Goal: Task Accomplishment & Management: Use online tool/utility

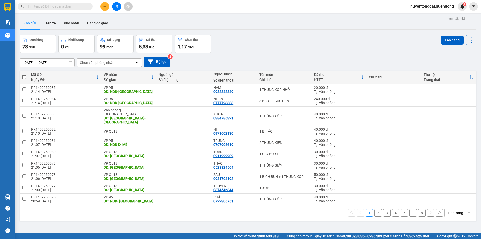
click at [430, 6] on span "huyentongdai.quehuong" at bounding box center [432, 6] width 52 height 6
click at [417, 15] on span "Đăng xuất" at bounding box center [434, 16] width 42 height 6
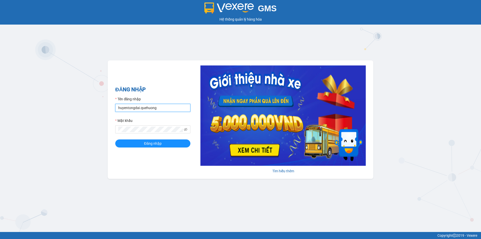
click at [125, 108] on input "huyentongdai.quehuong" at bounding box center [152, 108] width 75 height 8
type input "hoadukhanh.quehuong"
click at [147, 144] on span "Đăng nhập" at bounding box center [153, 144] width 18 height 6
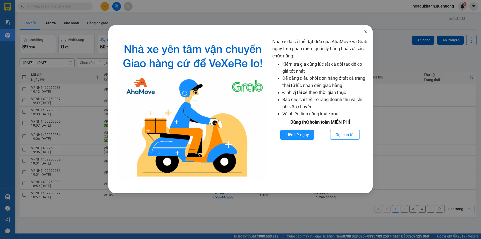
click at [366, 31] on icon "close" at bounding box center [366, 32] width 4 height 4
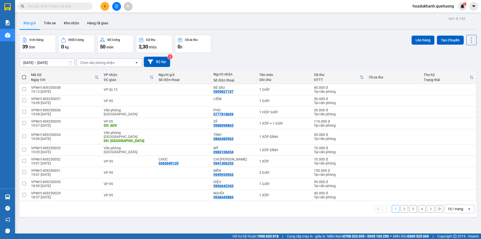
click at [50, 62] on input "[DATE] – [DATE]" at bounding box center [47, 63] width 55 height 8
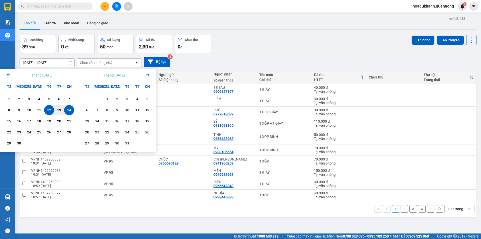
click at [70, 110] on div "14" at bounding box center [69, 110] width 7 height 6
type input "14/09/2025 – 14/09/2025"
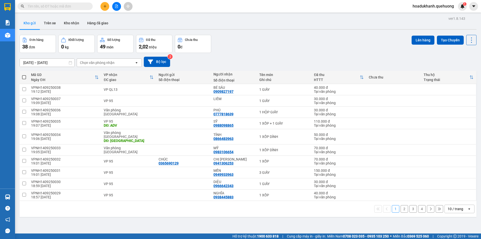
click at [455, 206] on div "10 / trang" at bounding box center [456, 208] width 16 height 5
click at [455, 192] on span "100 / trang" at bounding box center [454, 193] width 18 height 5
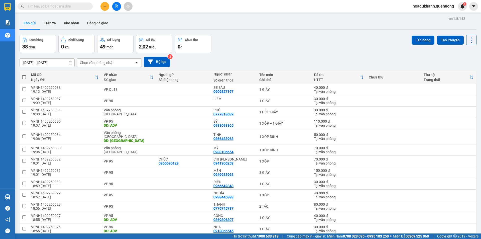
click at [22, 75] on label at bounding box center [24, 77] width 4 height 5
click at [24, 75] on input "checkbox" at bounding box center [24, 75] width 0 height 0
checkbox input "true"
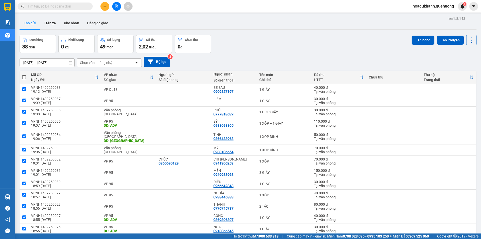
checkbox input "true"
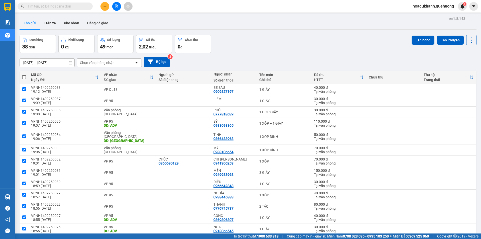
checkbox input "true"
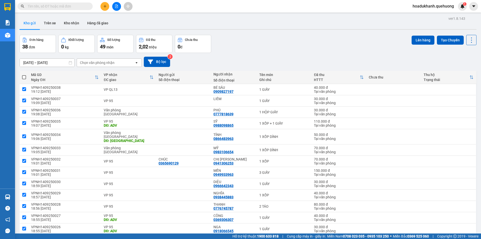
checkbox input "true"
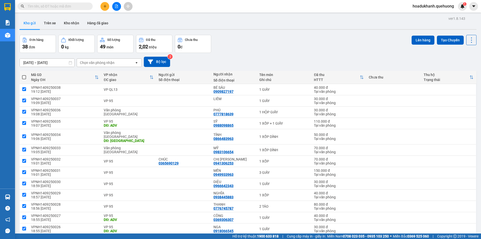
checkbox input "true"
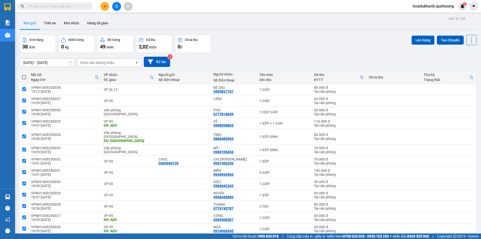
checkbox input "true"
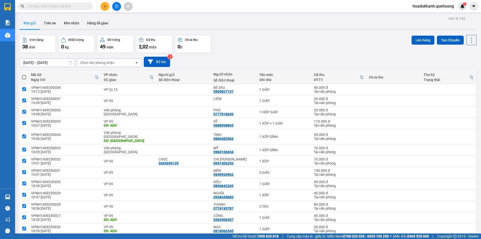
checkbox input "true"
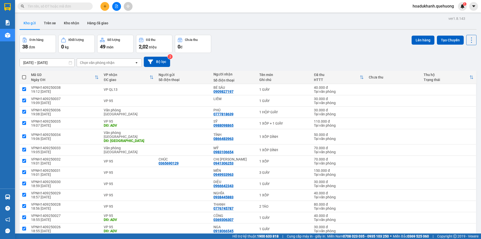
checkbox input "true"
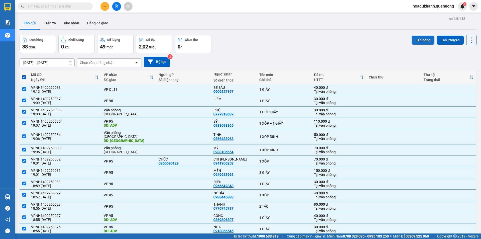
click at [412, 40] on button "Lên hàng" at bounding box center [423, 40] width 23 height 9
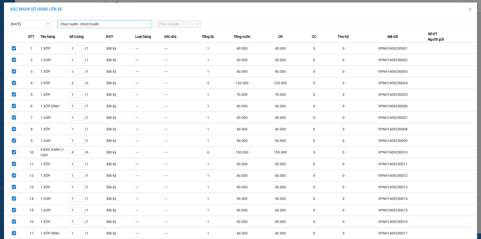
click at [129, 23] on span "Chọn tuyến - nhóm tuyến" at bounding box center [104, 24] width 89 height 8
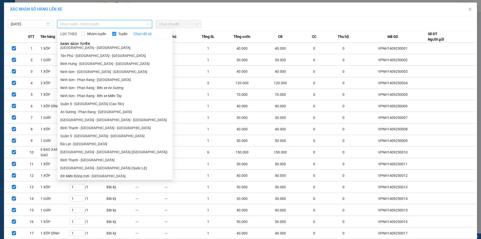
scroll to position [61, 0]
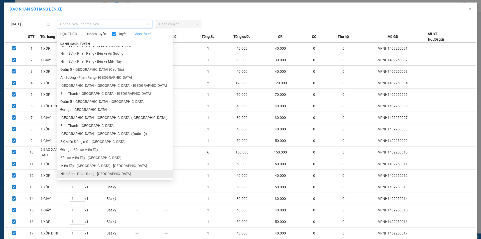
click at [137, 173] on li "Ninh Sơn - Phan Rang - Miền Tây" at bounding box center [114, 174] width 115 height 8
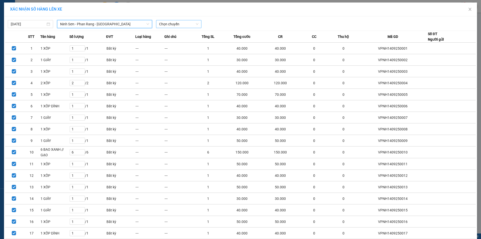
click at [176, 21] on span "Chọn chuyến" at bounding box center [178, 24] width 39 height 8
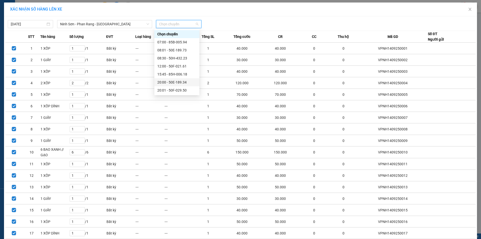
click at [177, 82] on div "20:00 - 50E-189.34" at bounding box center [176, 82] width 39 height 6
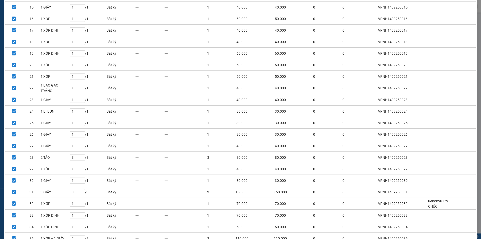
scroll to position [280, 0]
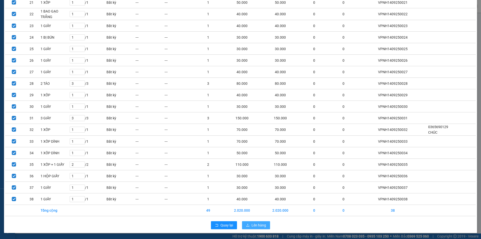
click at [248, 226] on button "Lên hàng" at bounding box center [256, 225] width 28 height 8
